Goal: Information Seeking & Learning: Learn about a topic

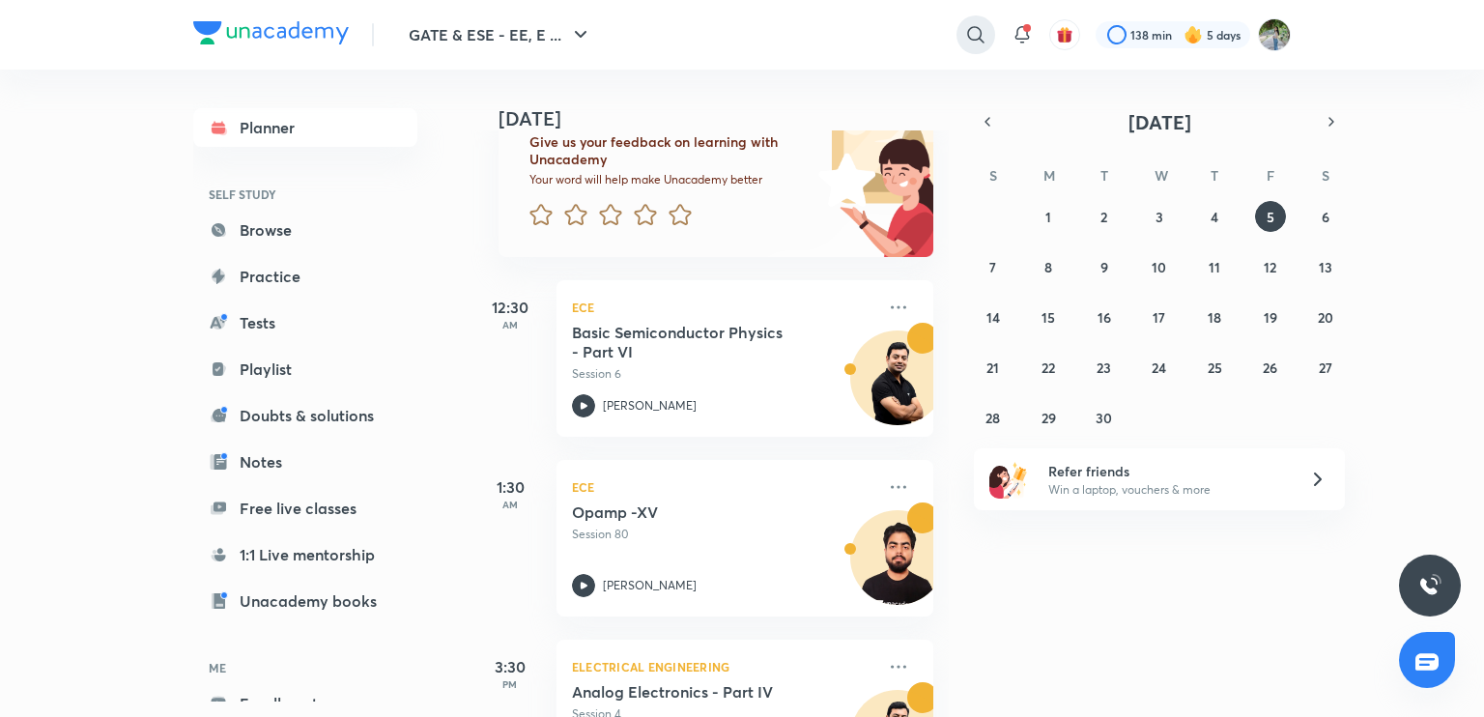
click at [985, 34] on icon at bounding box center [975, 34] width 23 height 23
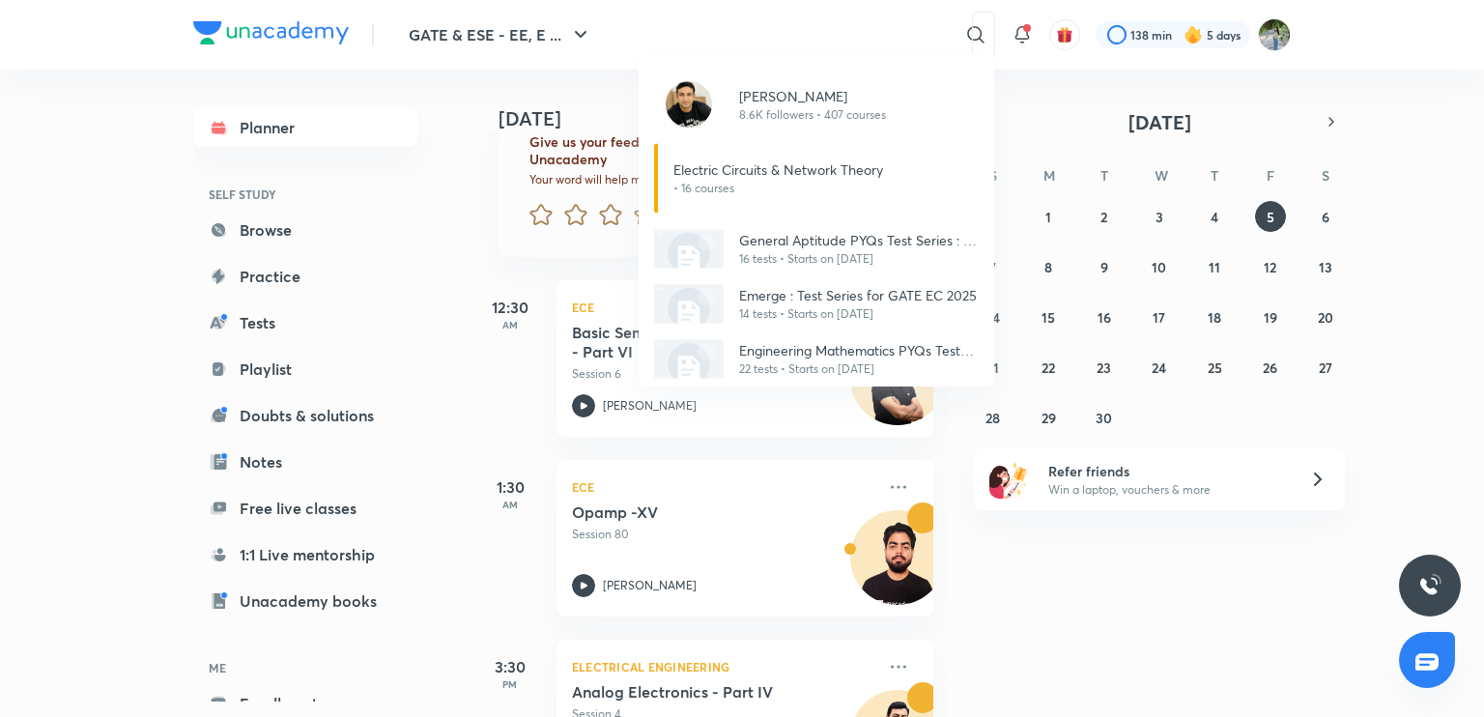
click at [839, 110] on p "8.6K followers • 407 courses" at bounding box center [812, 114] width 147 height 17
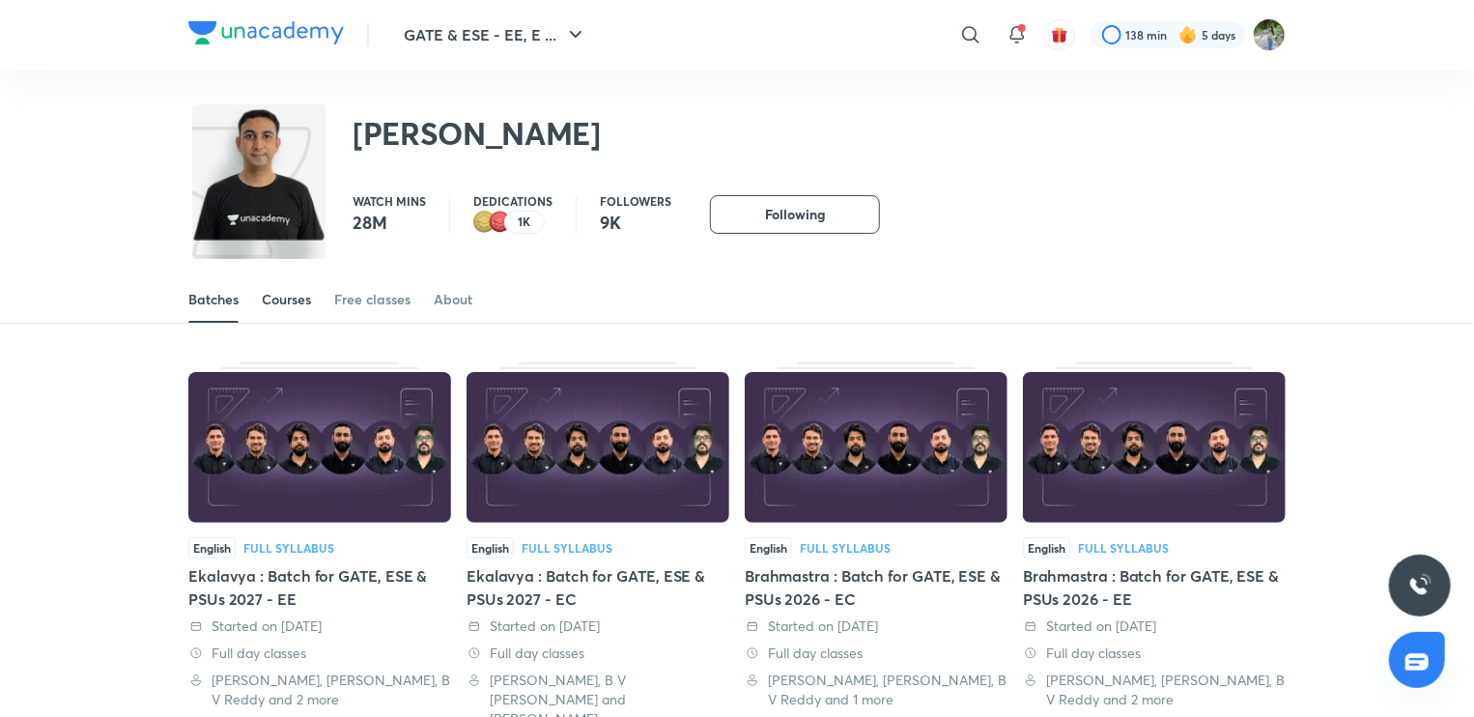
click at [295, 278] on link "Courses" at bounding box center [286, 299] width 49 height 46
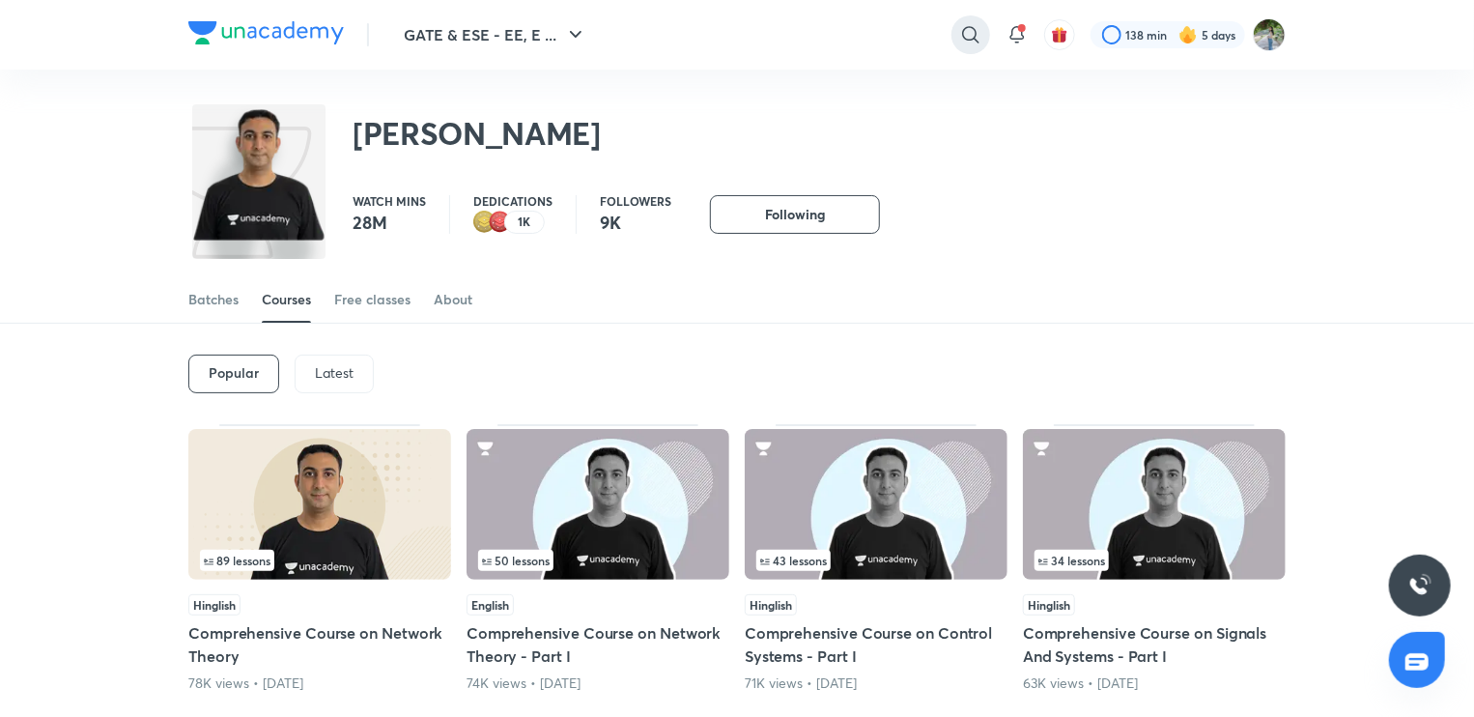
click at [960, 34] on icon at bounding box center [970, 34] width 23 height 23
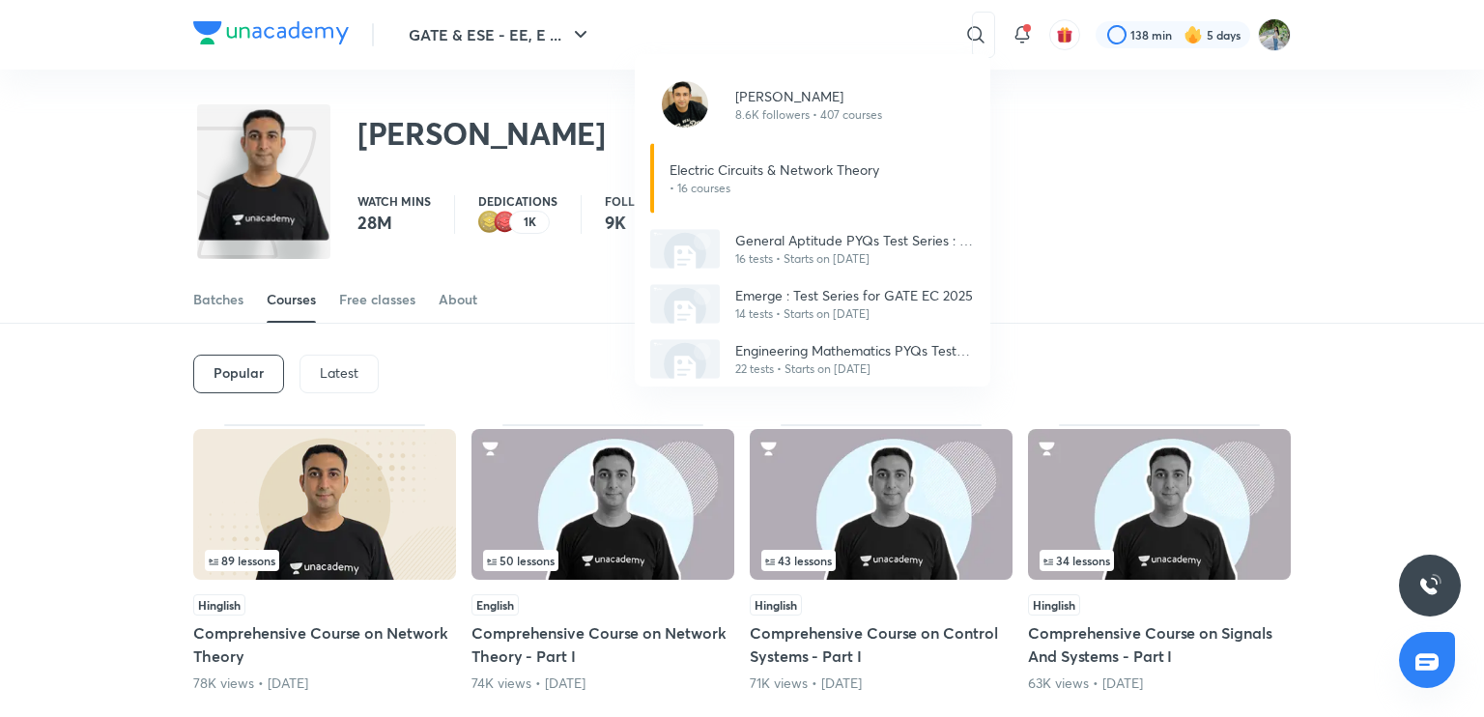
click at [860, 41] on div "[PERSON_NAME] 8.6K followers • 407 courses Electric Circuits & Network Theory •…" at bounding box center [742, 358] width 1484 height 717
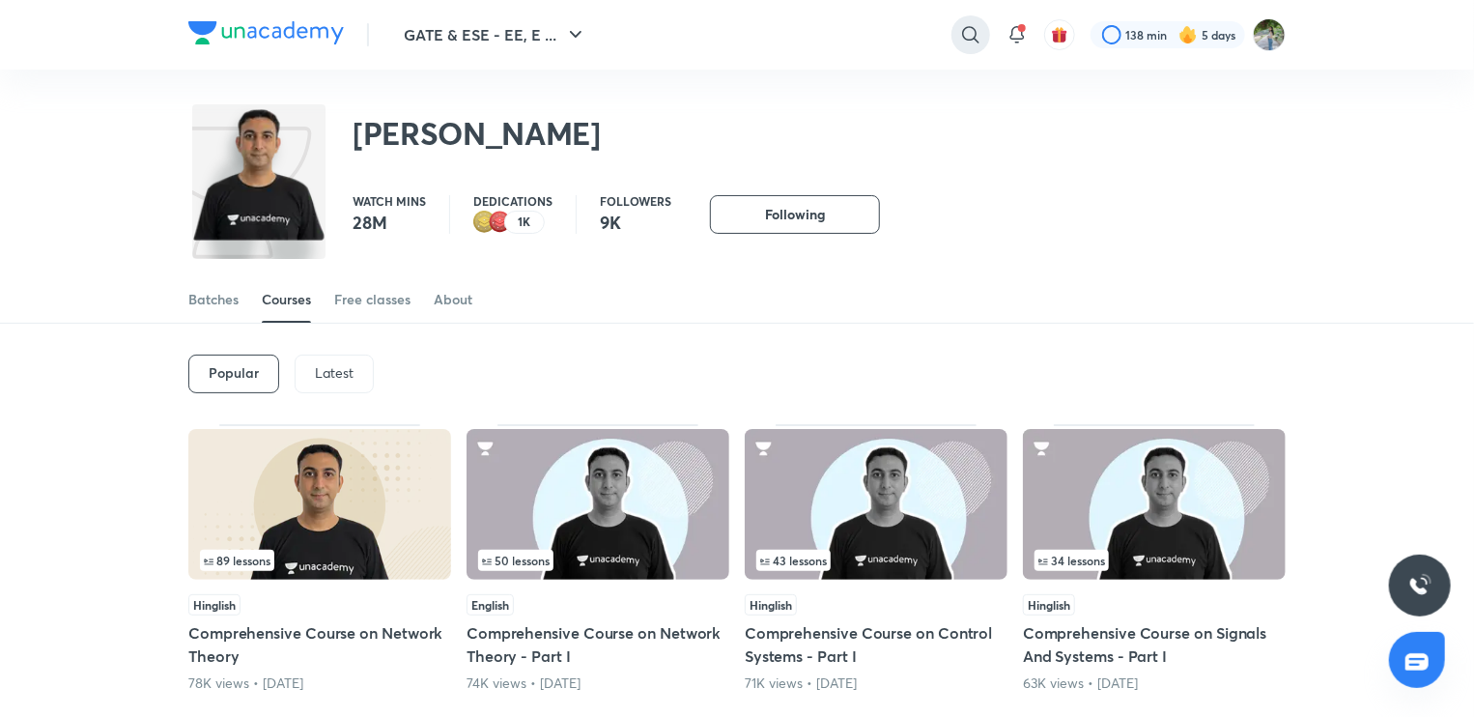
click at [961, 30] on icon at bounding box center [970, 34] width 23 height 23
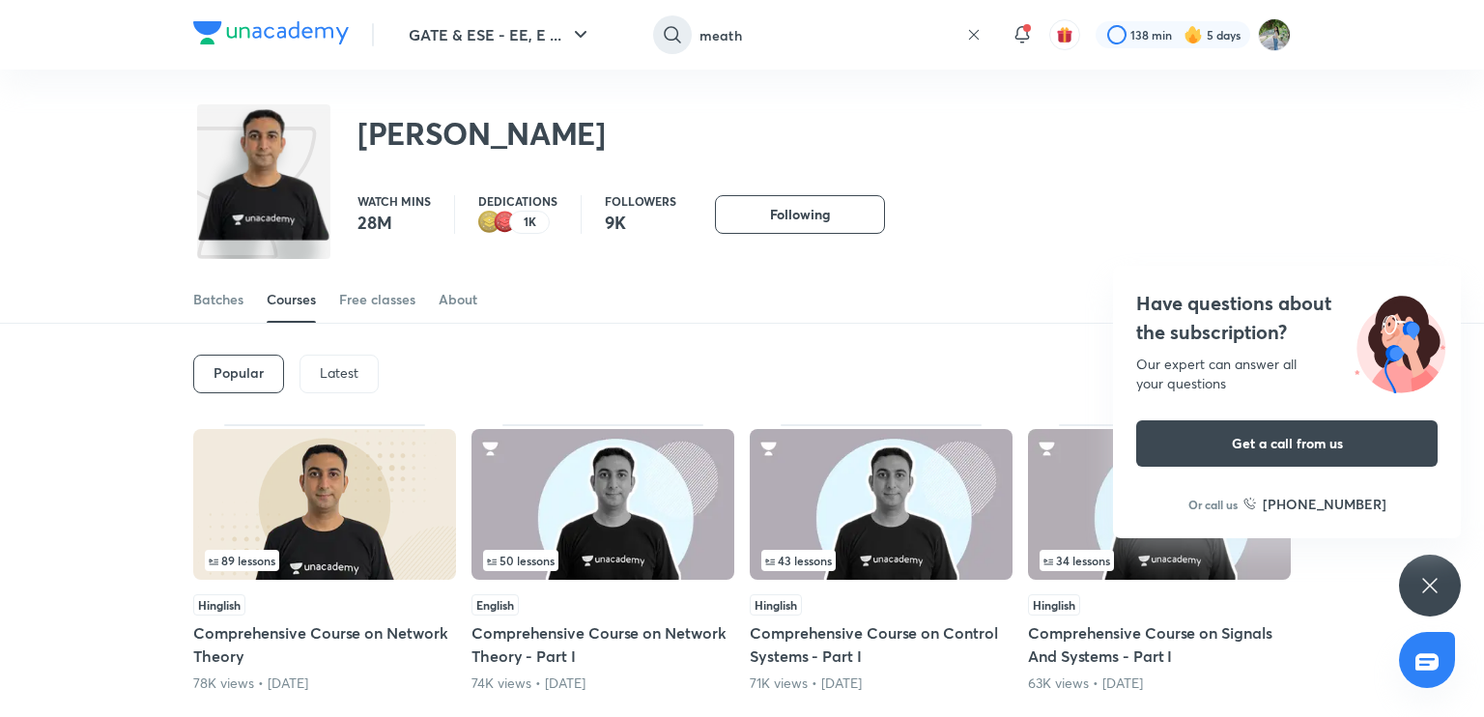
type input "meath"
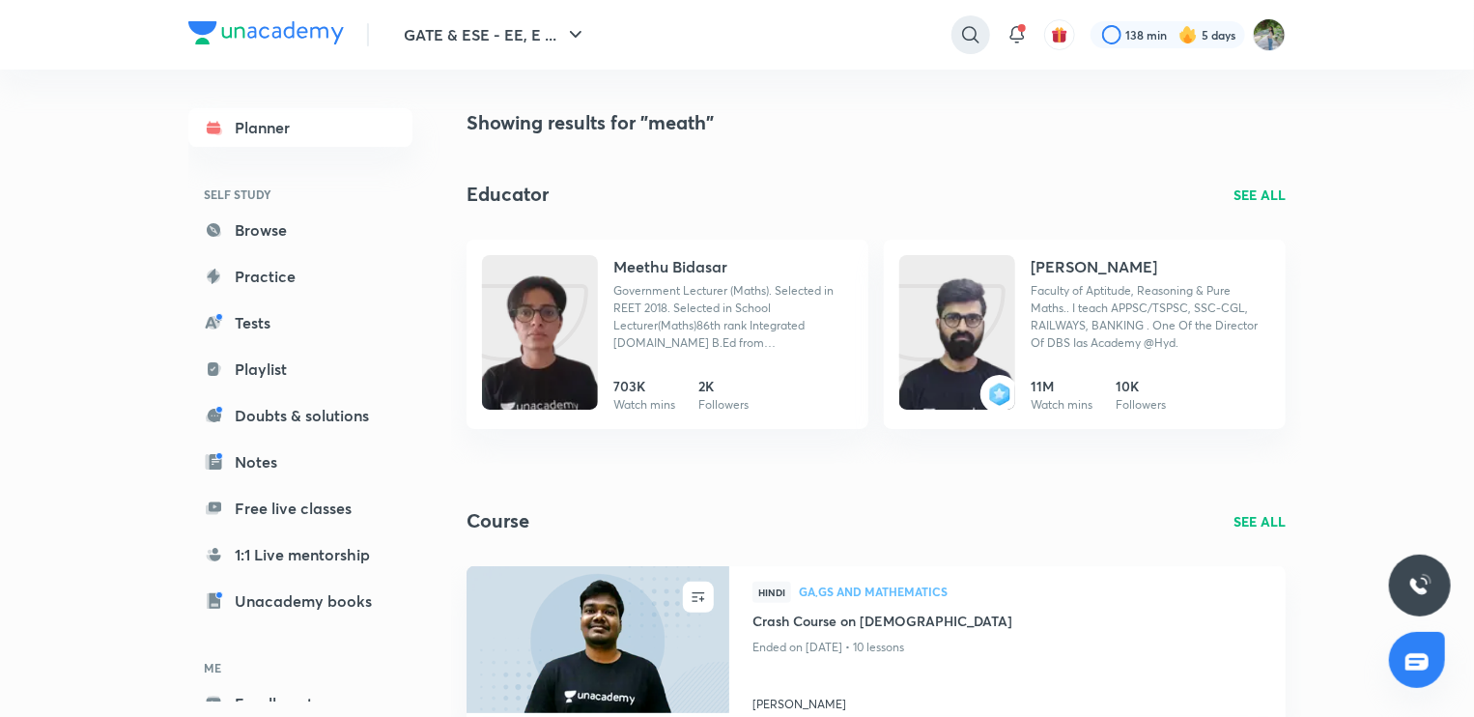
click at [982, 25] on div at bounding box center [971, 34] width 39 height 39
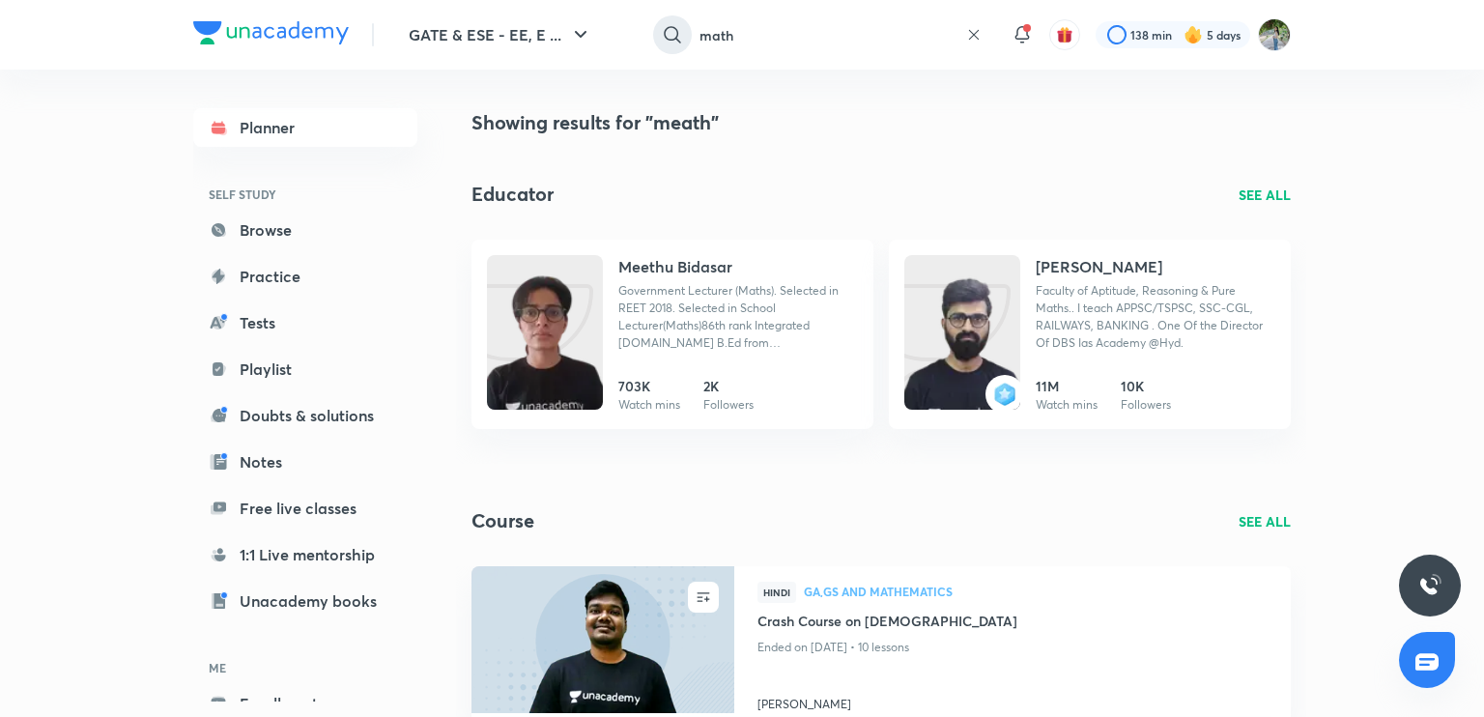
type input "math"
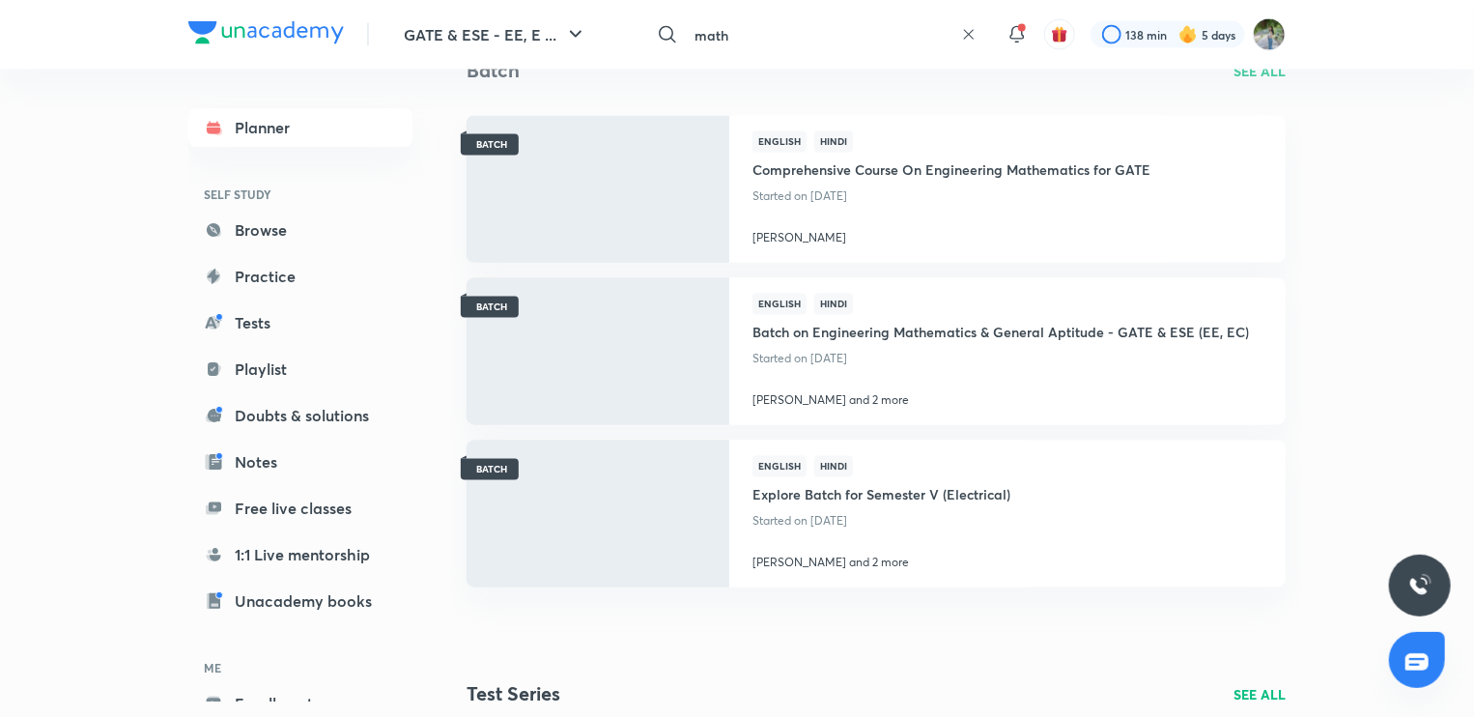
scroll to position [1700, 0]
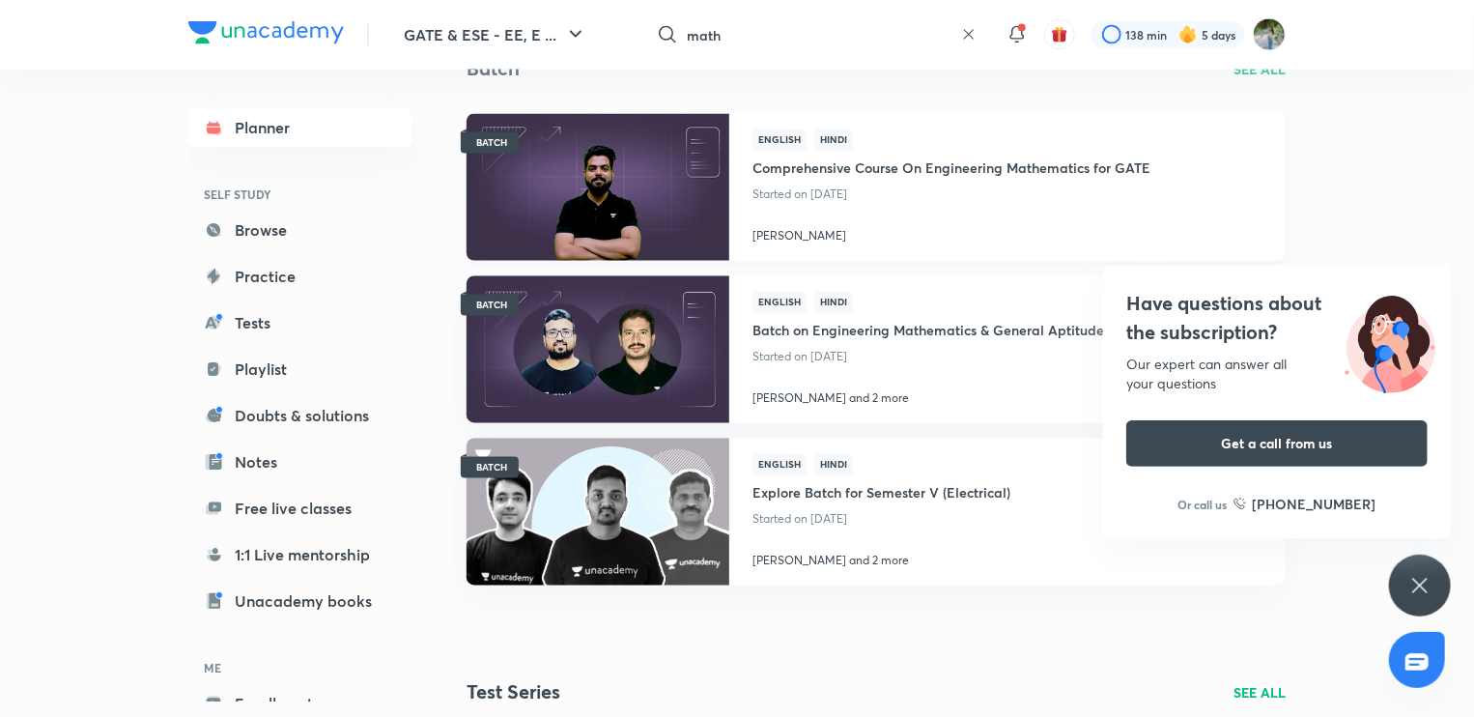
click at [751, 187] on div "English Hindi Comprehensive Course On Engineering Mathematics for GATE Started …" at bounding box center [951, 187] width 444 height 147
click at [927, 198] on p "Started on [DATE]" at bounding box center [952, 195] width 398 height 25
click at [1003, 167] on h4 "Comprehensive Course On Engineering Mathematics for GATE" at bounding box center [952, 167] width 398 height 32
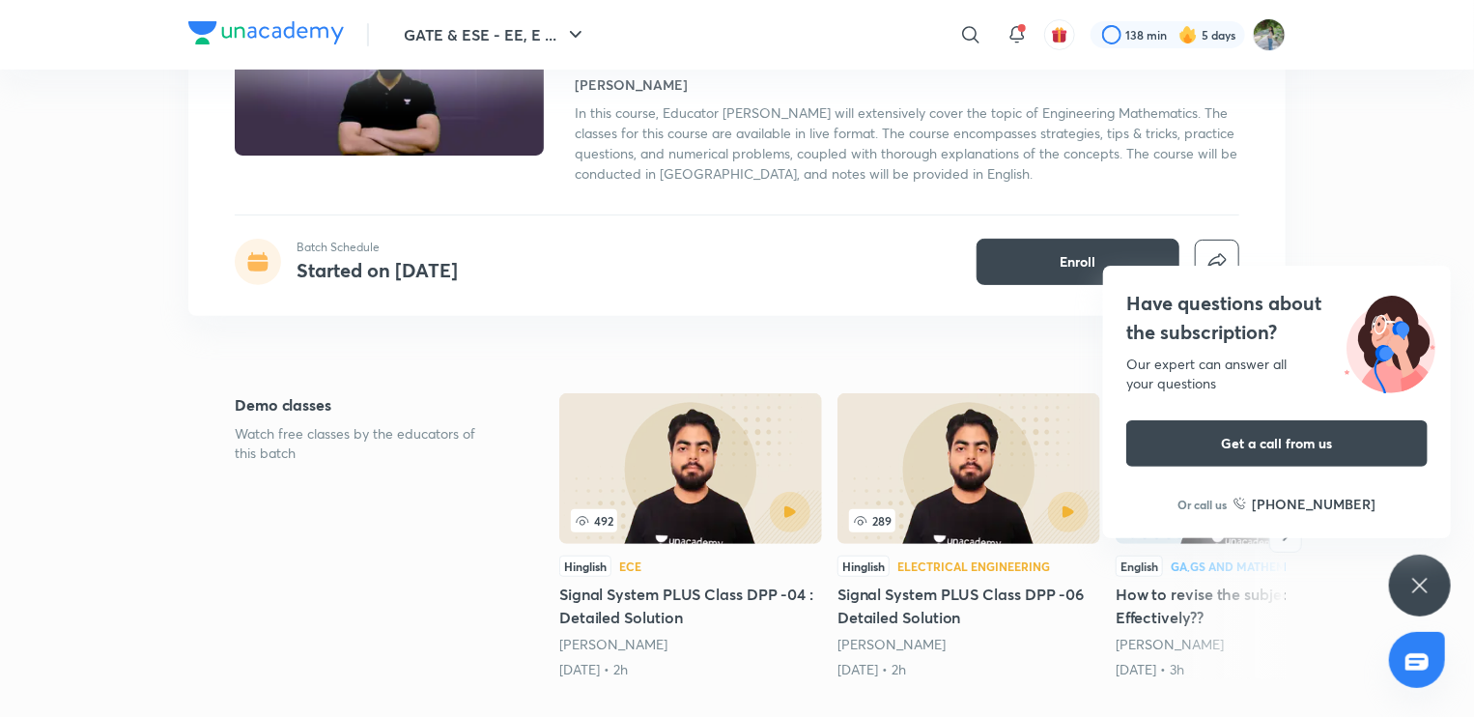
scroll to position [219, 0]
click at [724, 442] on img at bounding box center [690, 468] width 263 height 151
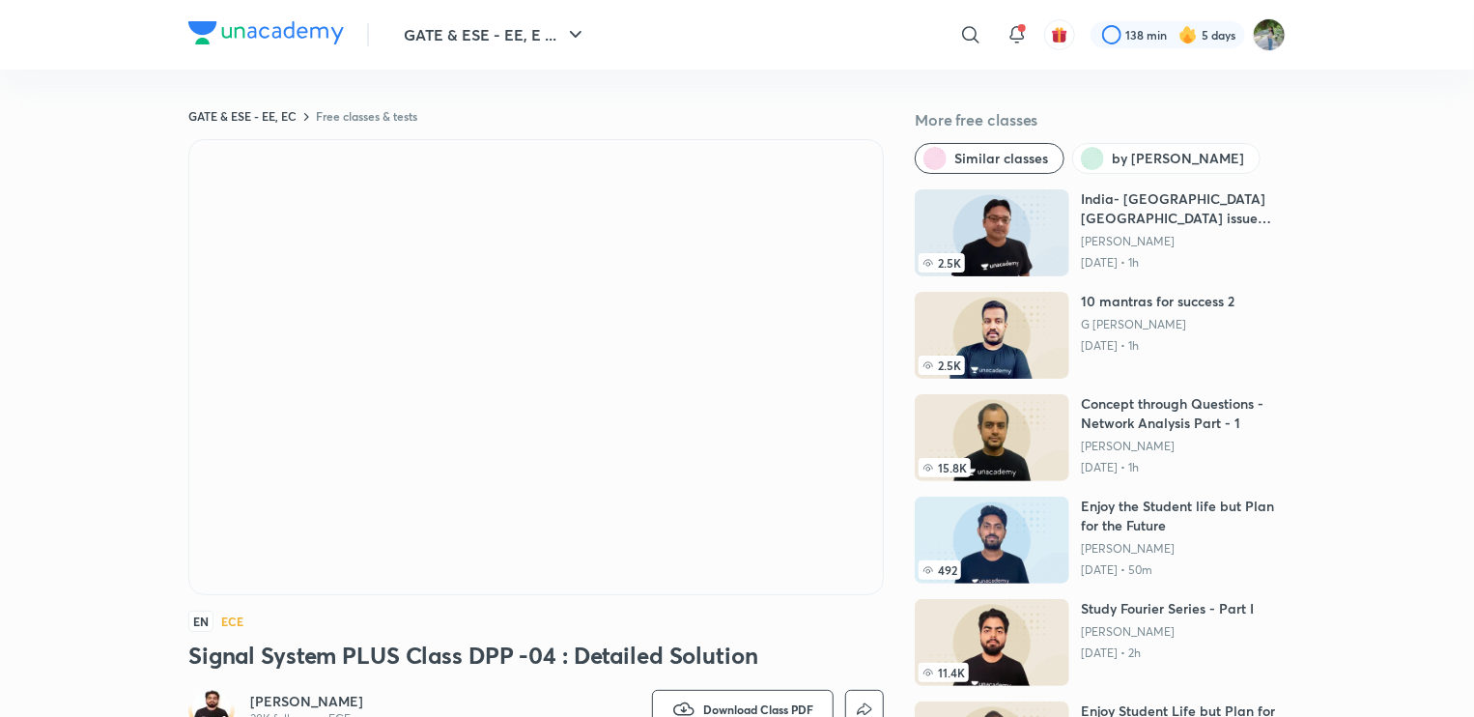
scroll to position [79, 0]
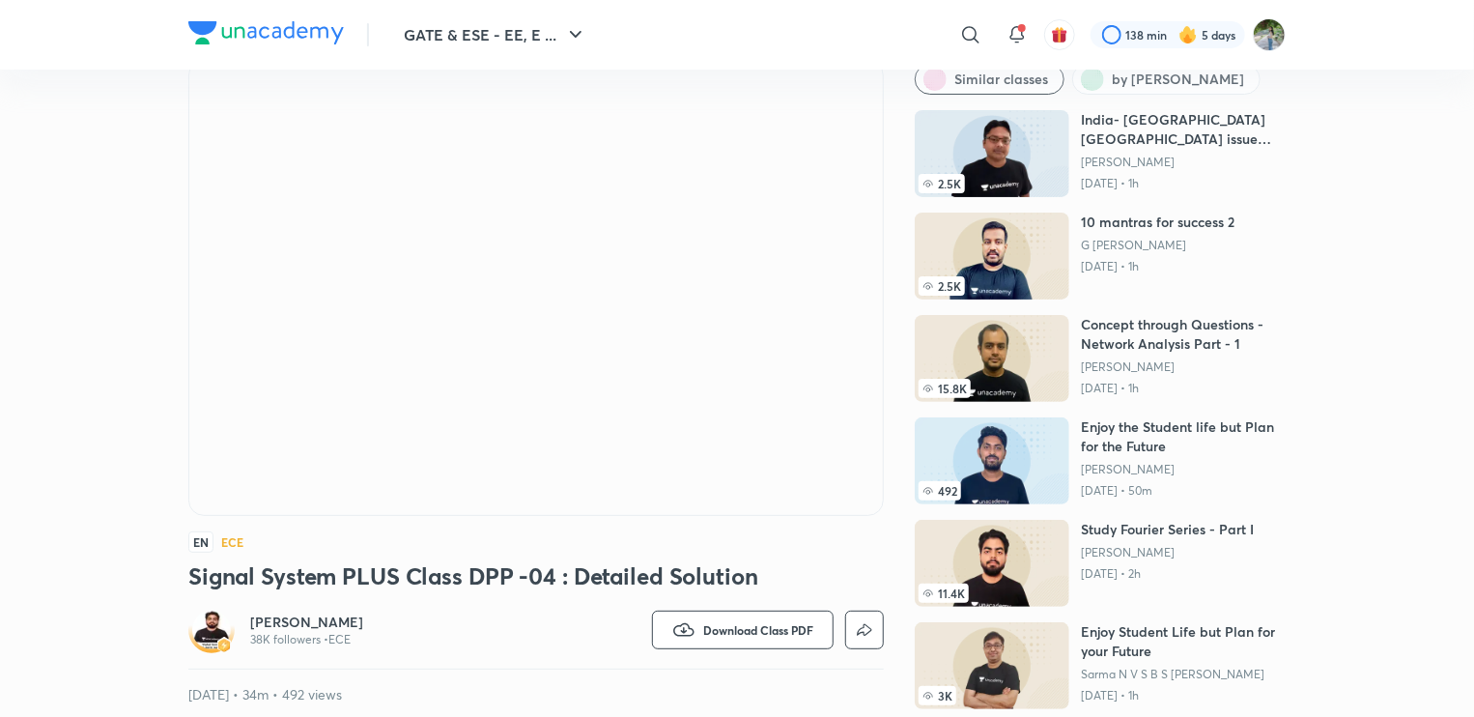
click at [264, 629] on h6 "[PERSON_NAME]" at bounding box center [306, 622] width 113 height 19
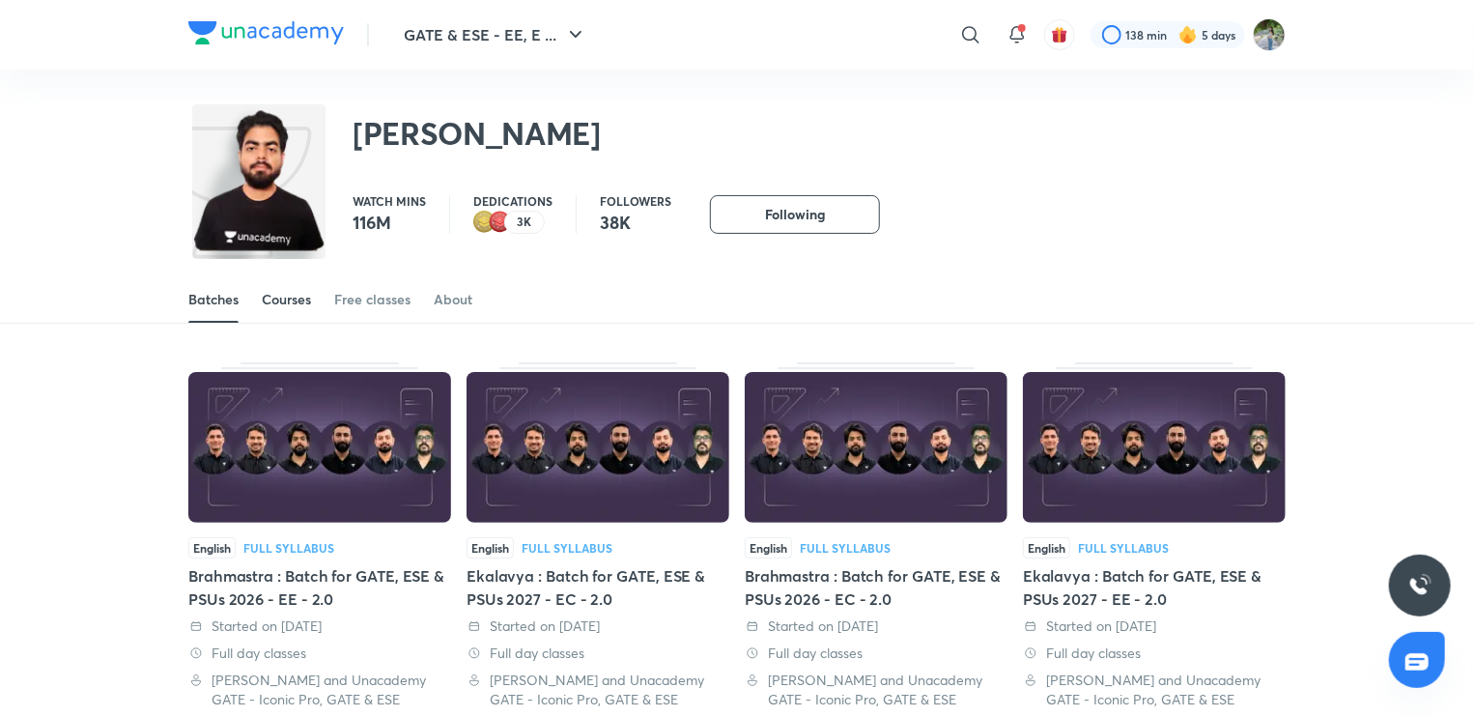
click at [265, 302] on div "Courses" at bounding box center [286, 299] width 49 height 19
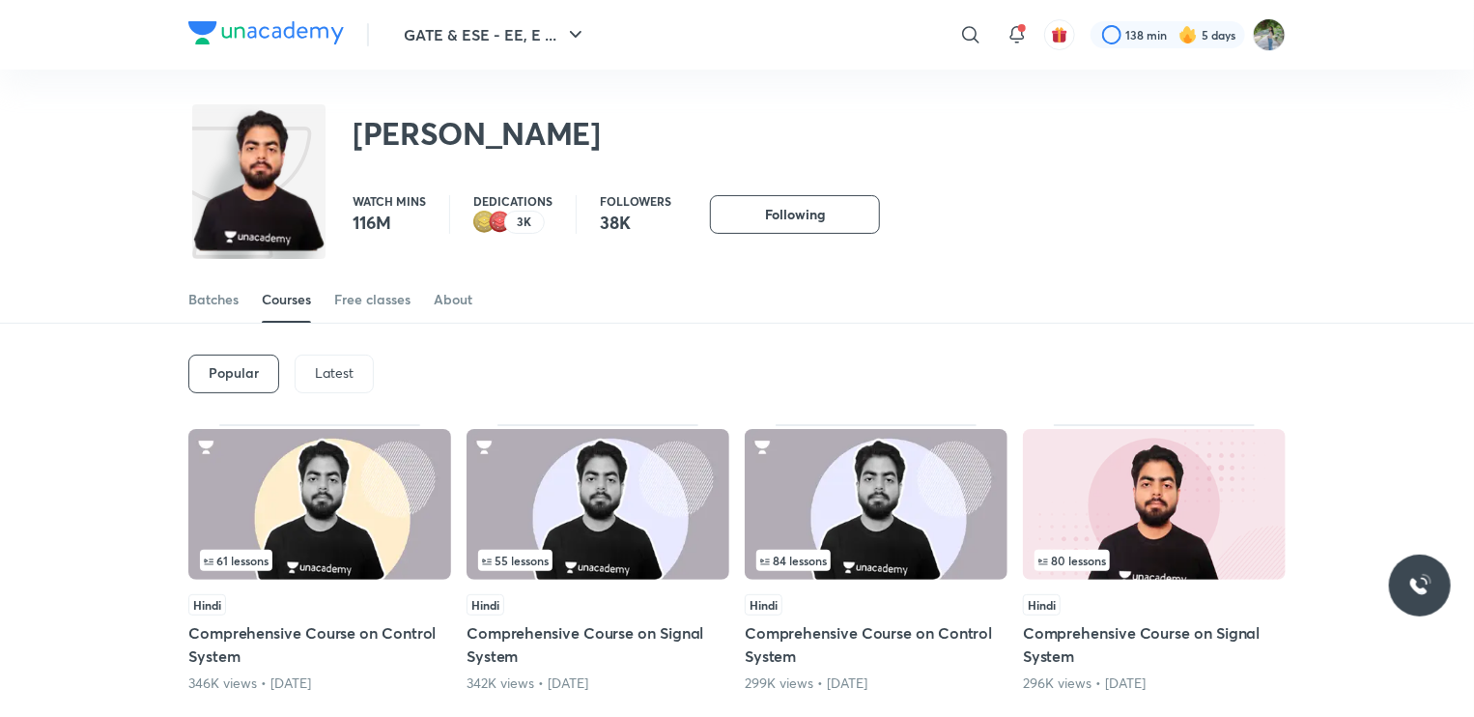
click at [288, 300] on div "Courses" at bounding box center [286, 299] width 49 height 19
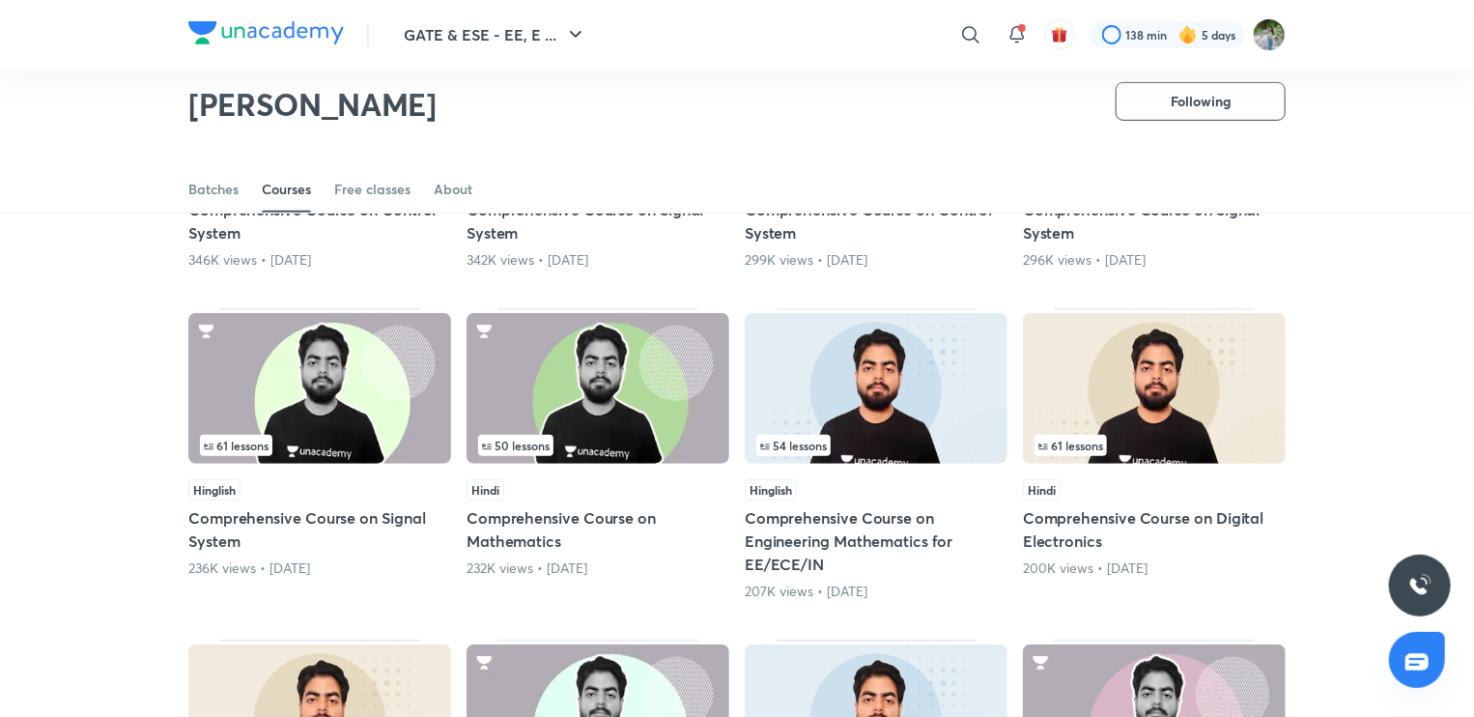
scroll to position [449, 0]
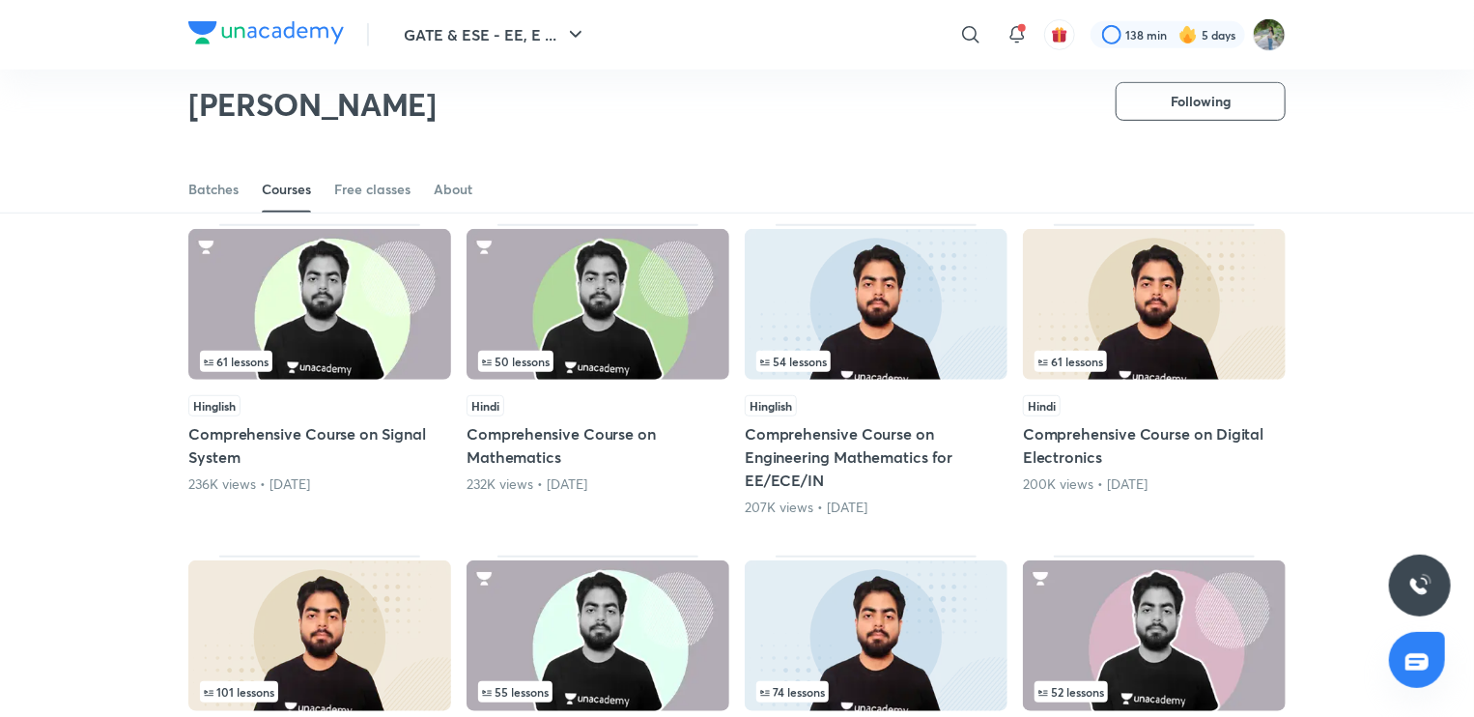
click at [681, 262] on img at bounding box center [598, 304] width 263 height 151
click at [617, 316] on img at bounding box center [598, 304] width 263 height 151
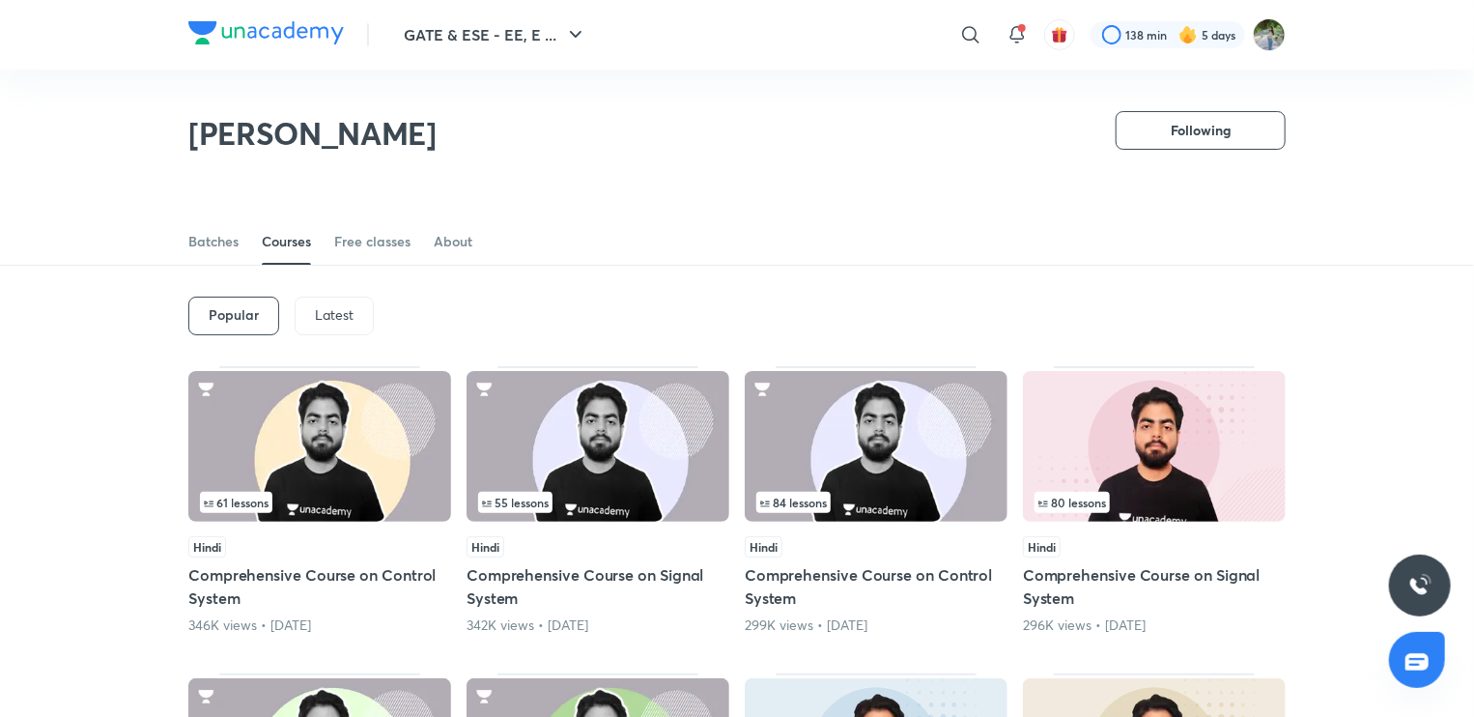
scroll to position [180, 0]
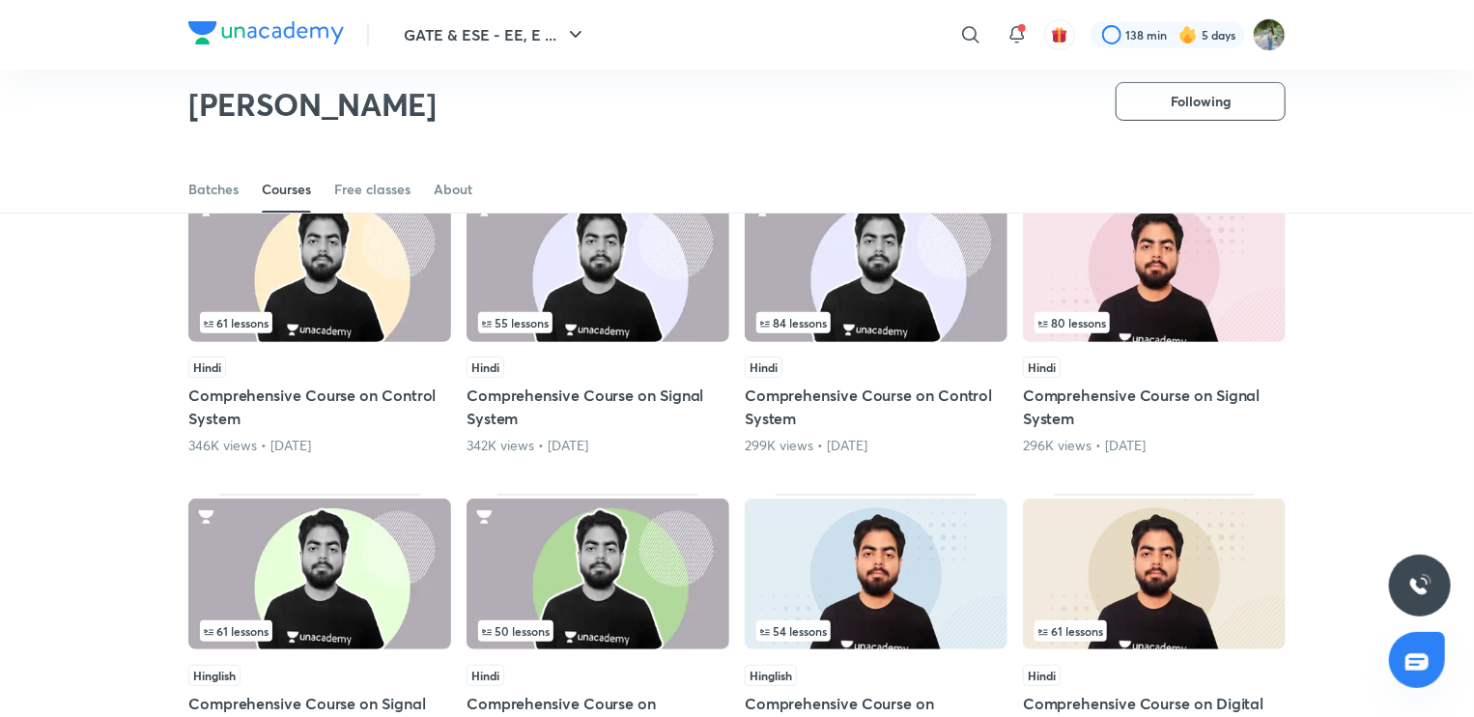
click at [617, 350] on div "55 lessons Hindi Comprehensive Course on Signal System 342K views • [DATE]" at bounding box center [598, 320] width 263 height 269
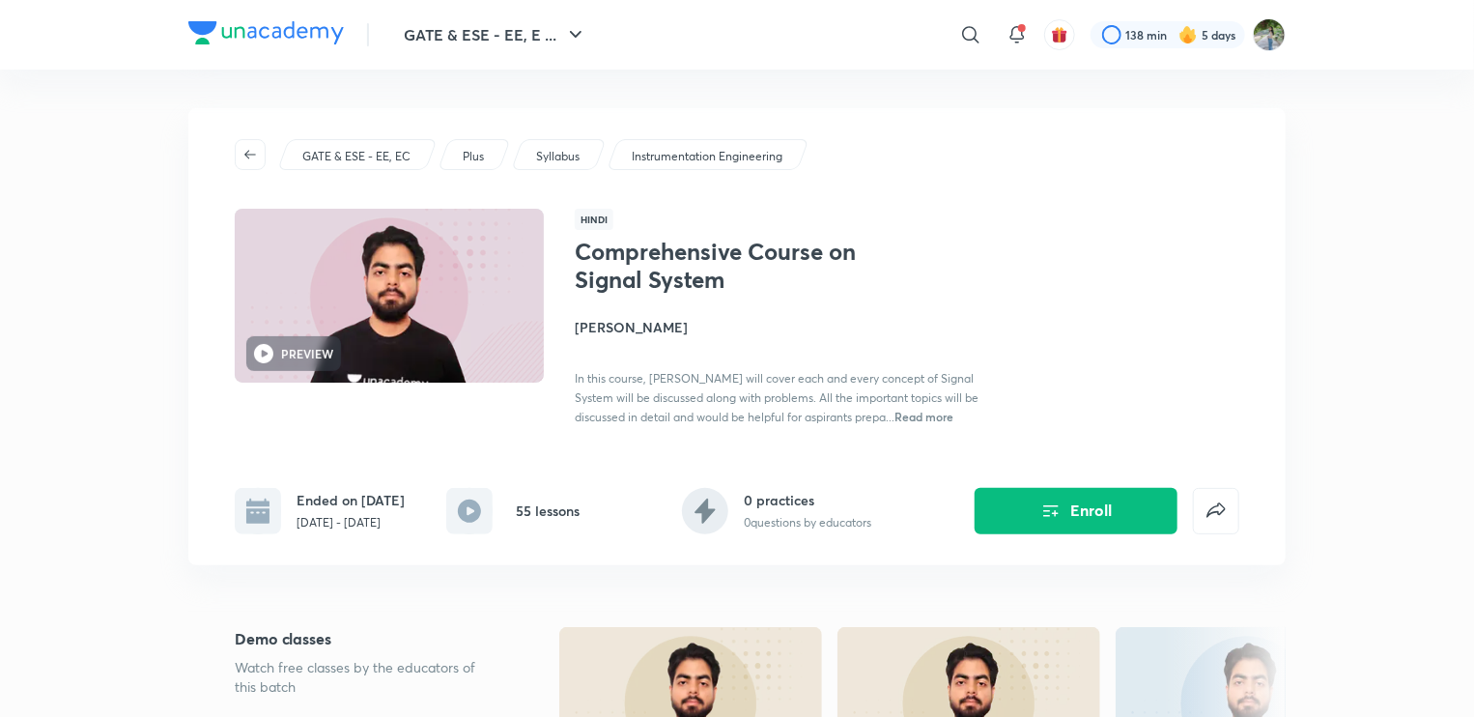
scroll to position [11, 0]
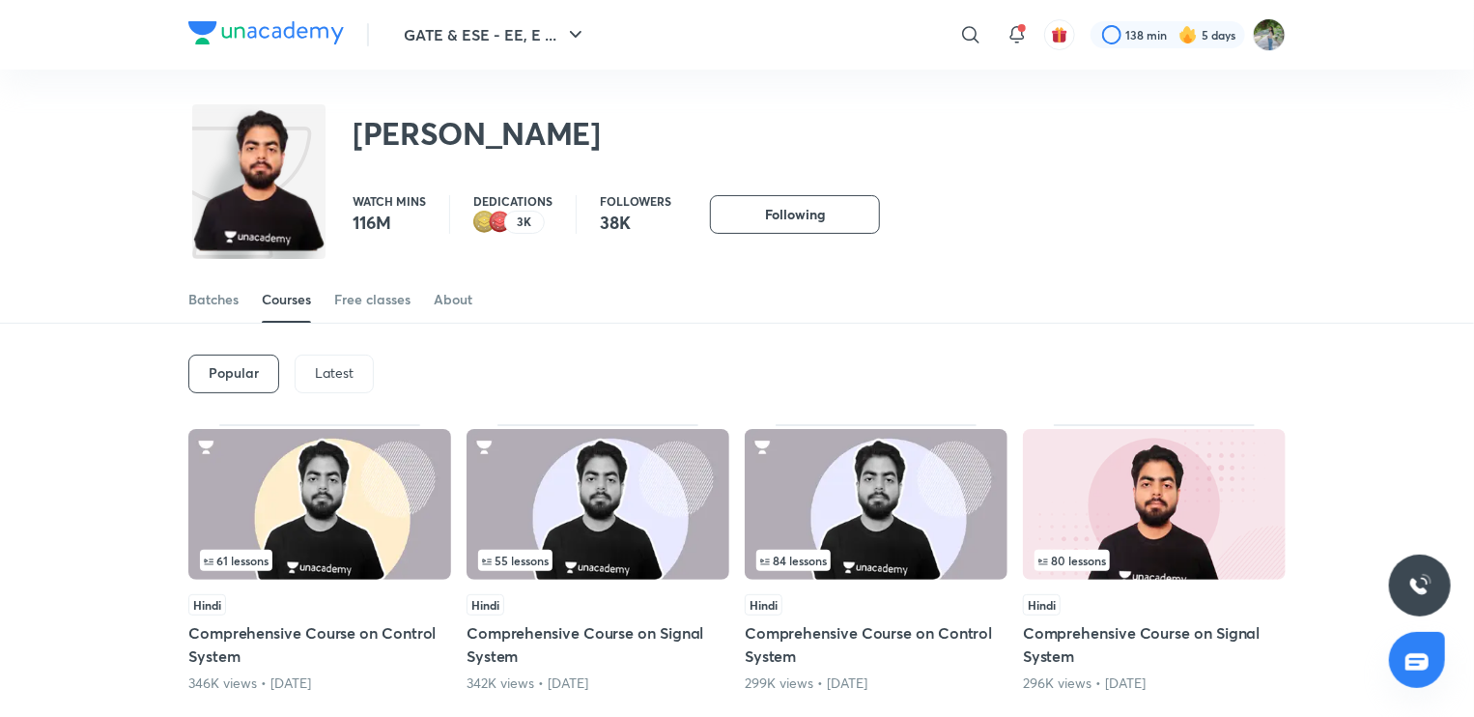
click at [582, 494] on img at bounding box center [598, 504] width 263 height 151
click at [949, 517] on img at bounding box center [876, 504] width 263 height 151
click at [350, 374] on p "Latest" at bounding box center [334, 372] width 39 height 15
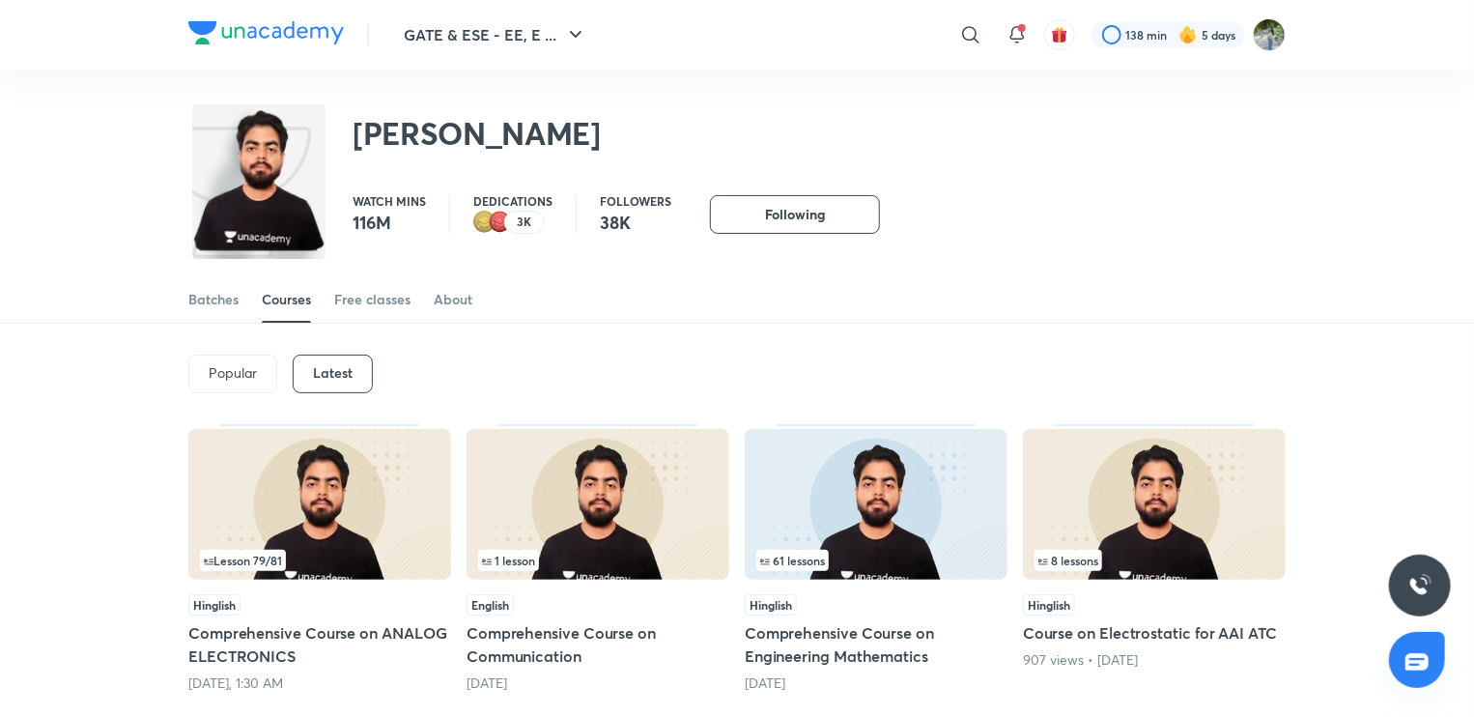
click at [899, 537] on img at bounding box center [876, 504] width 263 height 151
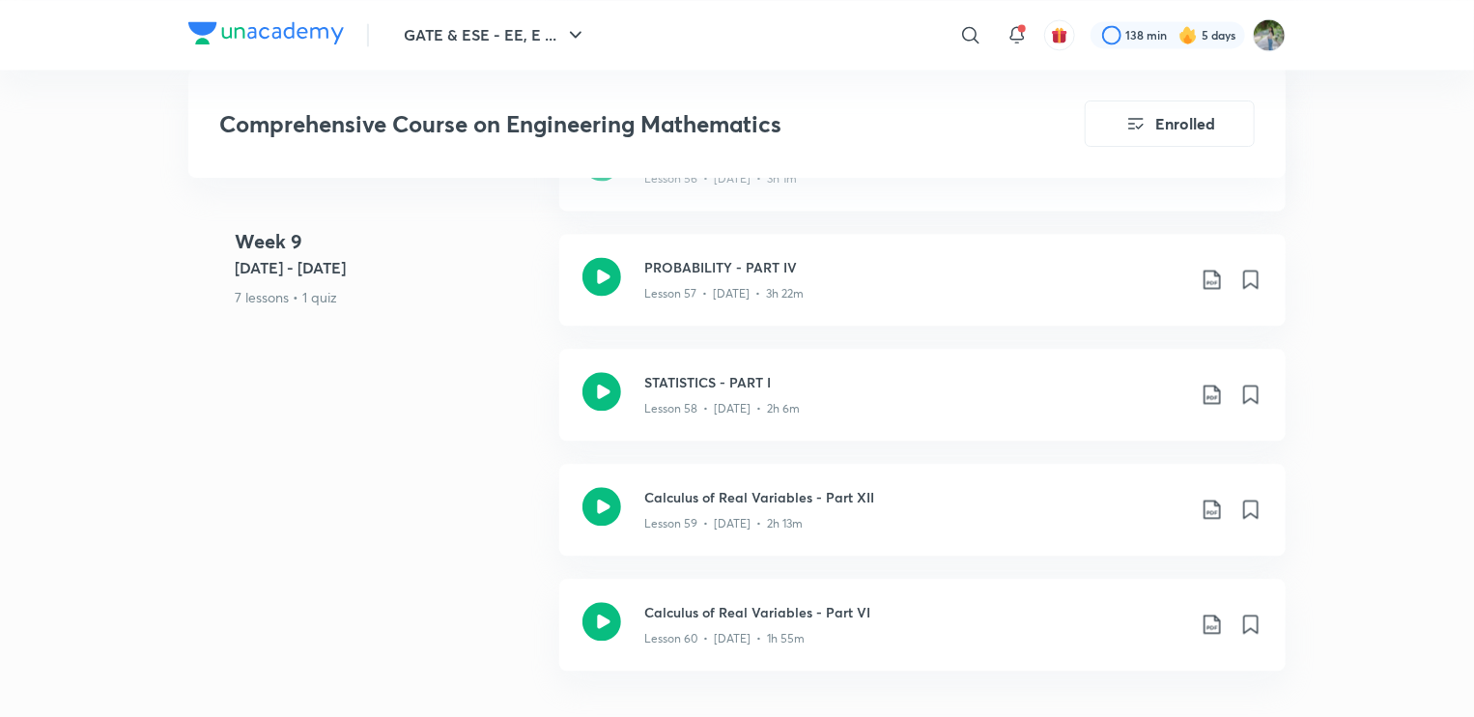
scroll to position [9364, 0]
click at [611, 390] on icon at bounding box center [602, 391] width 39 height 39
